Goal: Task Accomplishment & Management: Manage account settings

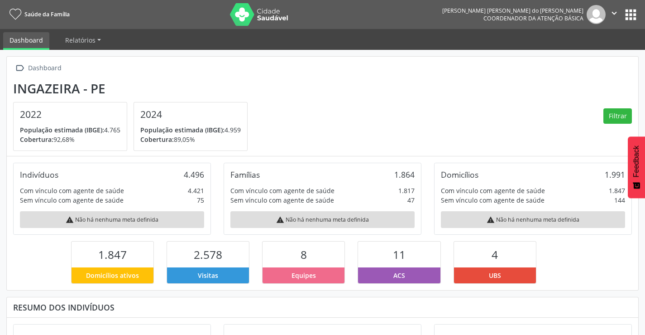
click at [632, 9] on button "apps" at bounding box center [631, 15] width 16 height 16
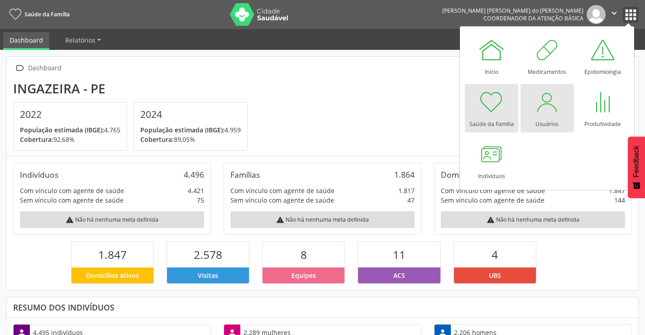
scroll to position [150, 211]
click at [539, 113] on div at bounding box center [547, 101] width 27 height 27
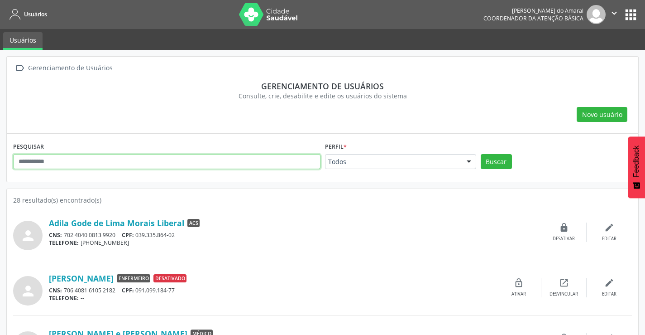
click at [111, 163] on input "text" at bounding box center [167, 161] width 308 height 15
type input "***"
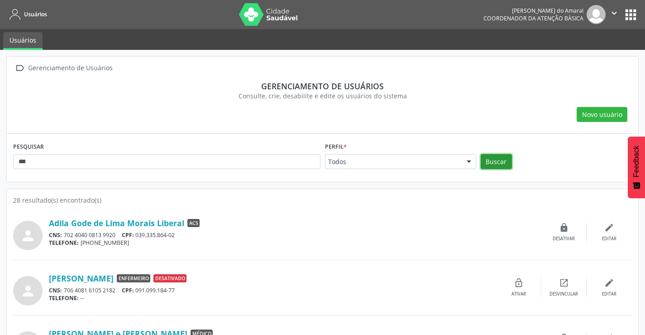
click at [504, 164] on button "Buscar" at bounding box center [496, 161] width 31 height 15
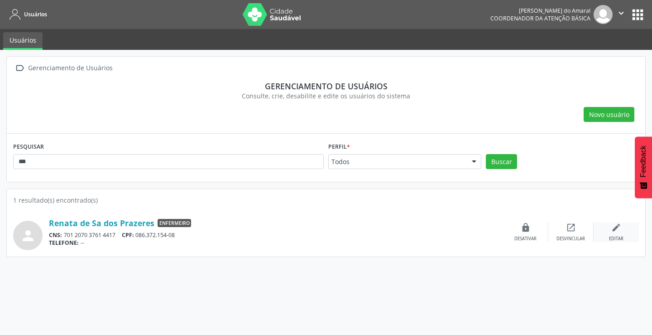
click at [617, 229] on icon "edit" at bounding box center [616, 227] width 10 height 10
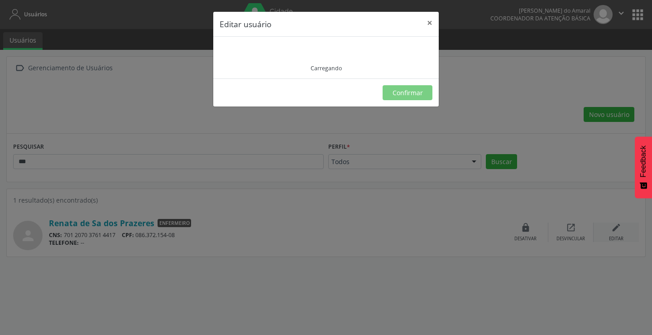
type input "**********"
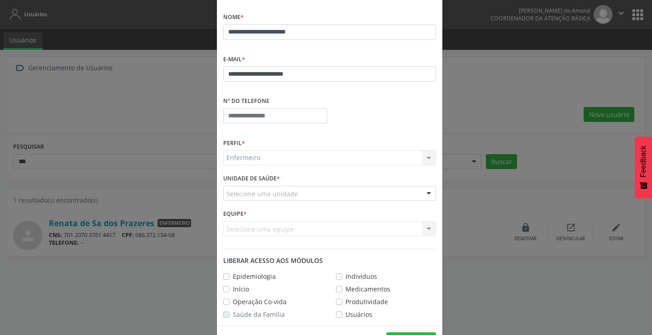
scroll to position [91, 0]
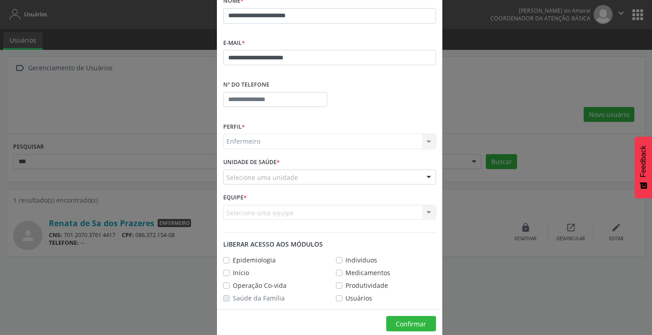
click at [333, 179] on div "Selecione uma unidade" at bounding box center [329, 176] width 213 height 15
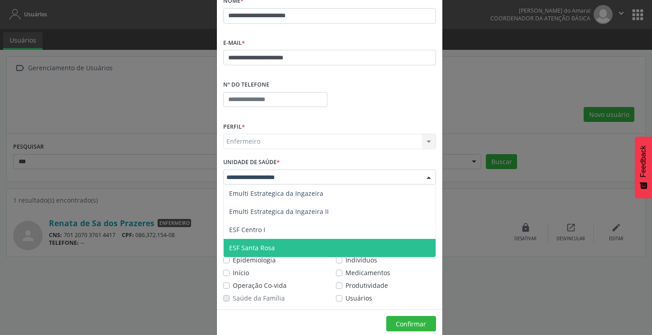
click at [280, 241] on span "ESF Santa Rosa" at bounding box center [330, 248] width 212 height 18
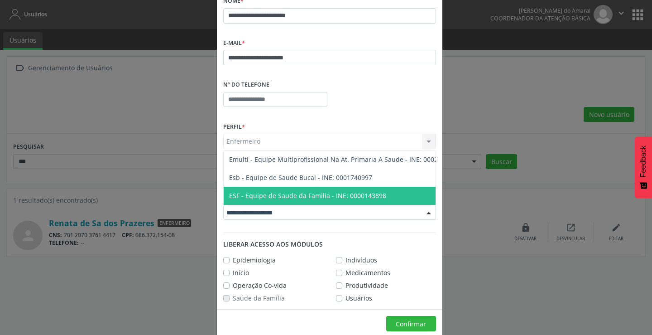
click at [326, 191] on span "ESF - Equipe de Saude da Familia - INE: 0000143898" at bounding box center [307, 195] width 157 height 9
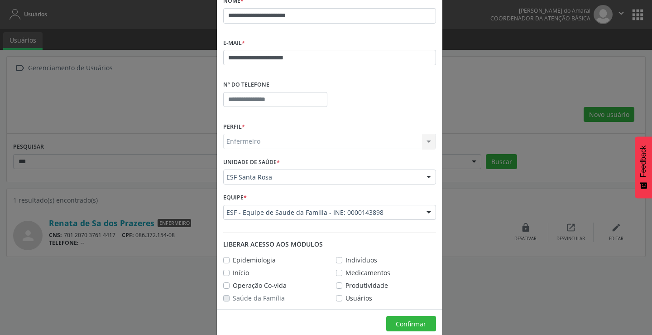
scroll to position [105, 0]
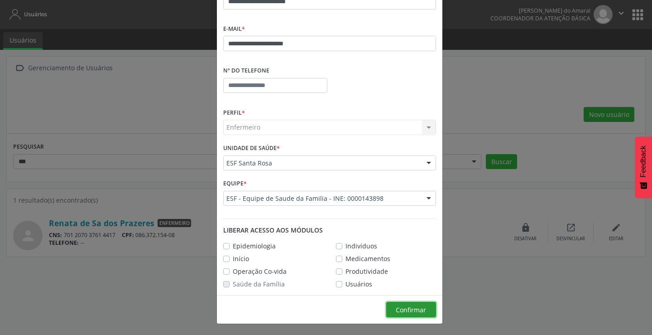
click at [403, 305] on span "Confirmar" at bounding box center [411, 309] width 30 height 9
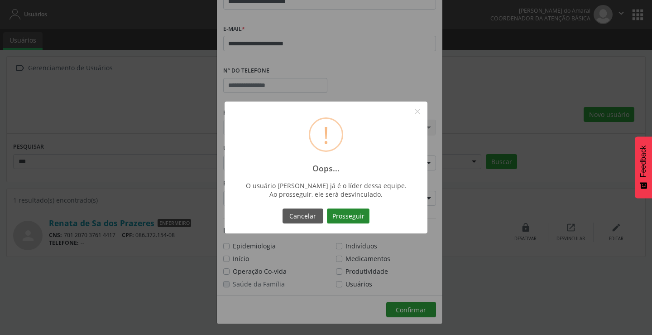
click at [349, 216] on button "Prosseguir" at bounding box center [348, 215] width 43 height 15
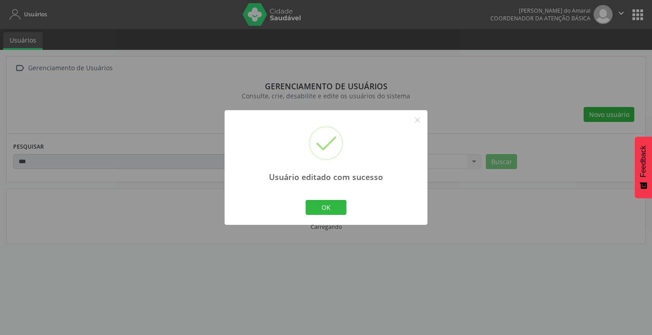
scroll to position [83, 0]
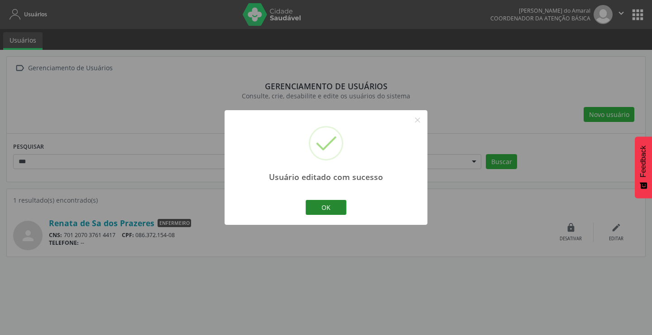
click at [336, 210] on button "OK" at bounding box center [326, 207] width 41 height 15
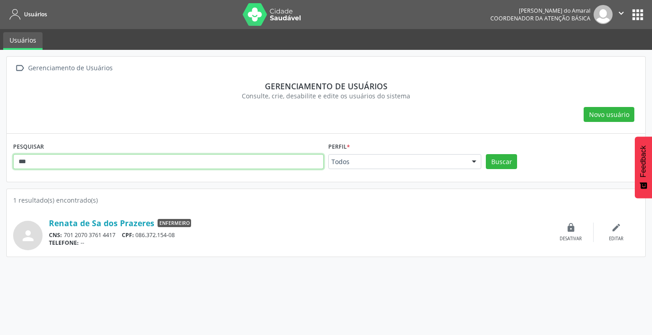
drag, startPoint x: 63, startPoint y: 165, endPoint x: 13, endPoint y: 162, distance: 50.4
click at [13, 162] on div "PESQUISAR ***" at bounding box center [168, 157] width 315 height 35
type input "****"
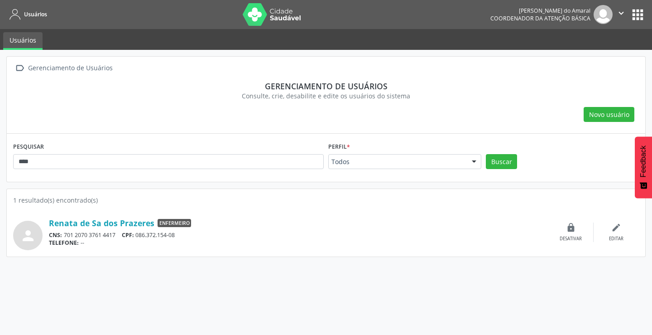
click at [501, 153] on div "PESQUISAR **** Perfil * Todos Todos ACS Dentista Enfermeiro Médico Nenhum resul…" at bounding box center [326, 157] width 631 height 35
click at [505, 159] on button "Buscar" at bounding box center [501, 161] width 31 height 15
click at [605, 229] on div "edit Editar" at bounding box center [616, 231] width 45 height 19
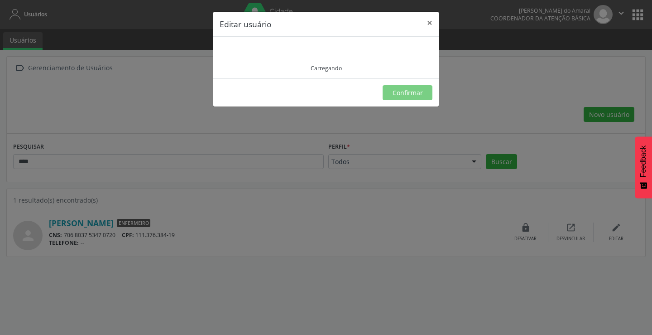
type input "**********"
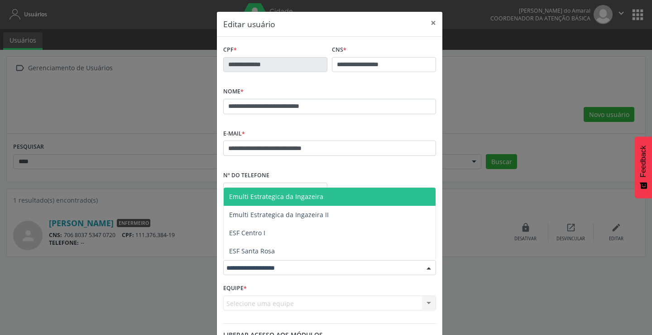
click at [308, 196] on span "Emulti Estrategica da Ingazeira" at bounding box center [276, 196] width 94 height 9
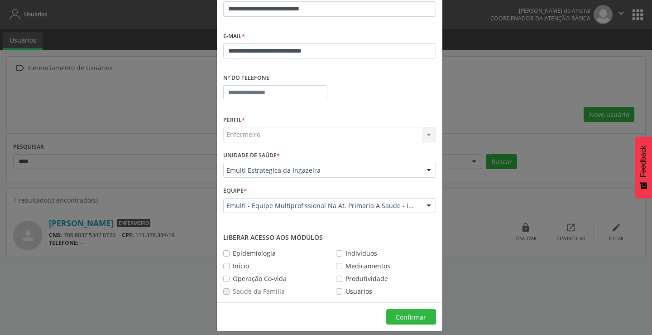
scroll to position [105, 0]
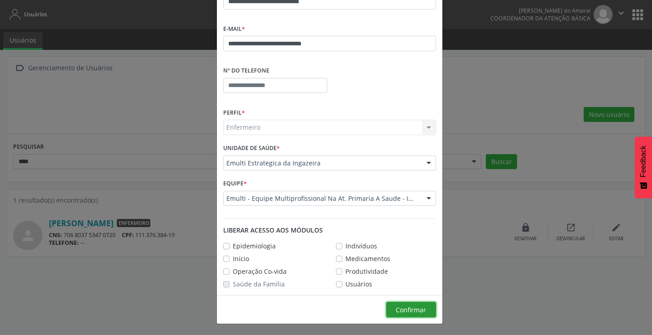
click at [409, 310] on span "Confirmar" at bounding box center [411, 309] width 30 height 9
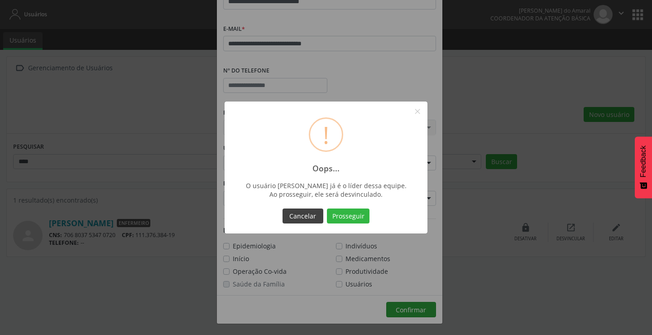
click at [313, 217] on button "Cancelar" at bounding box center [303, 215] width 41 height 15
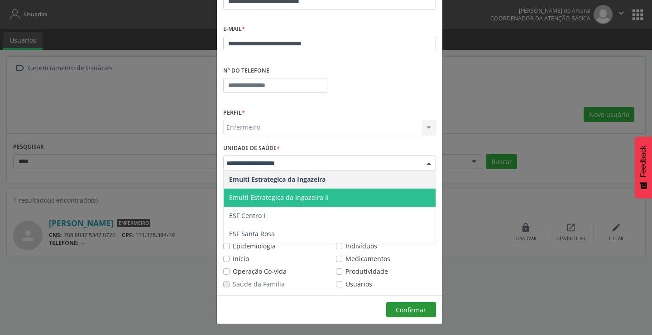
click at [293, 202] on span "Emulti Estrategica da Ingazeira II" at bounding box center [330, 197] width 212 height 18
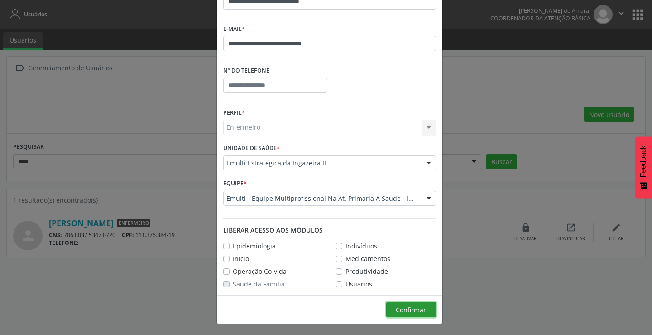
click at [400, 308] on span "Confirmar" at bounding box center [411, 309] width 30 height 9
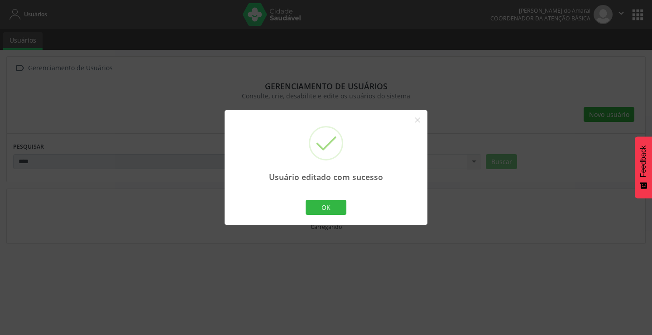
scroll to position [83, 0]
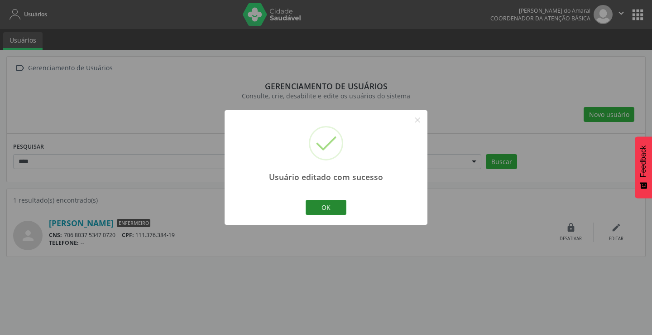
drag, startPoint x: 311, startPoint y: 197, endPoint x: 332, endPoint y: 206, distance: 22.3
click at [311, 197] on div "Usuário editado com sucesso × OK Cancel" at bounding box center [326, 167] width 203 height 115
click at [332, 206] on button "OK" at bounding box center [326, 207] width 41 height 15
